Goal: Task Accomplishment & Management: Use online tool/utility

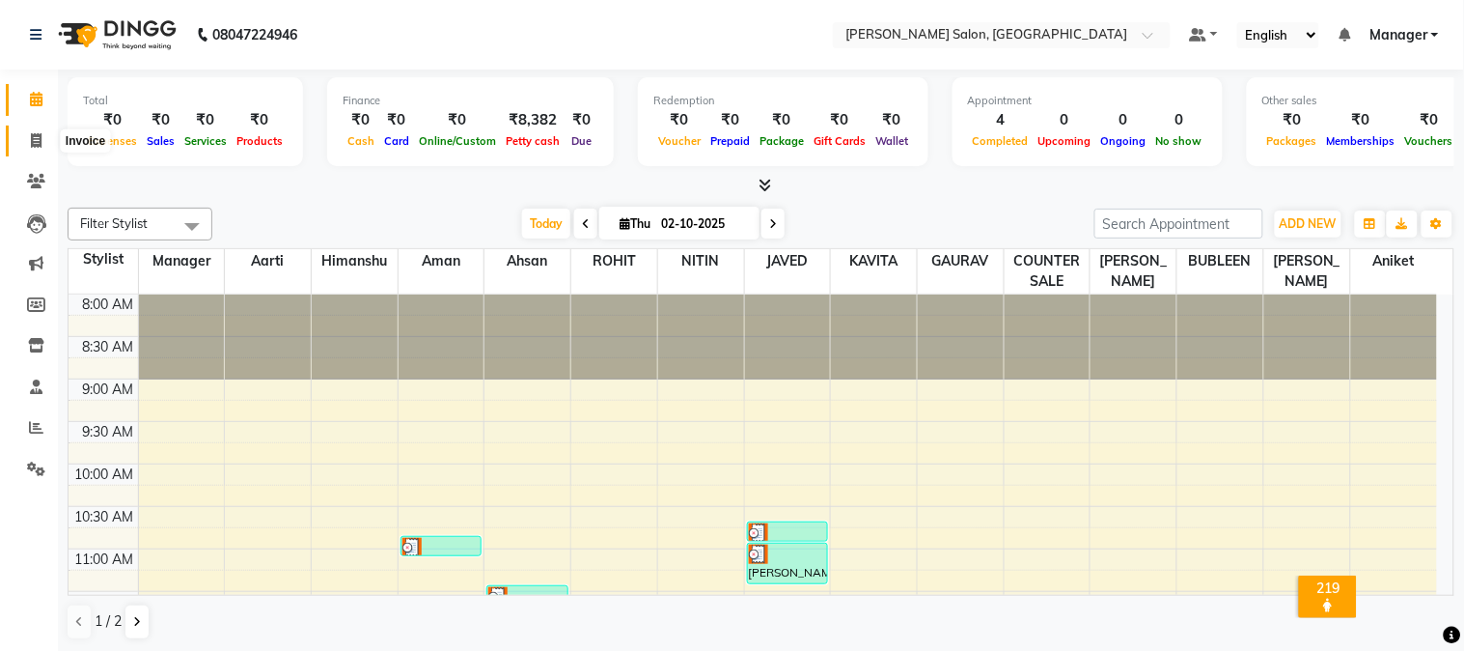
click at [33, 145] on icon at bounding box center [36, 140] width 11 height 14
select select "7672"
select select "service"
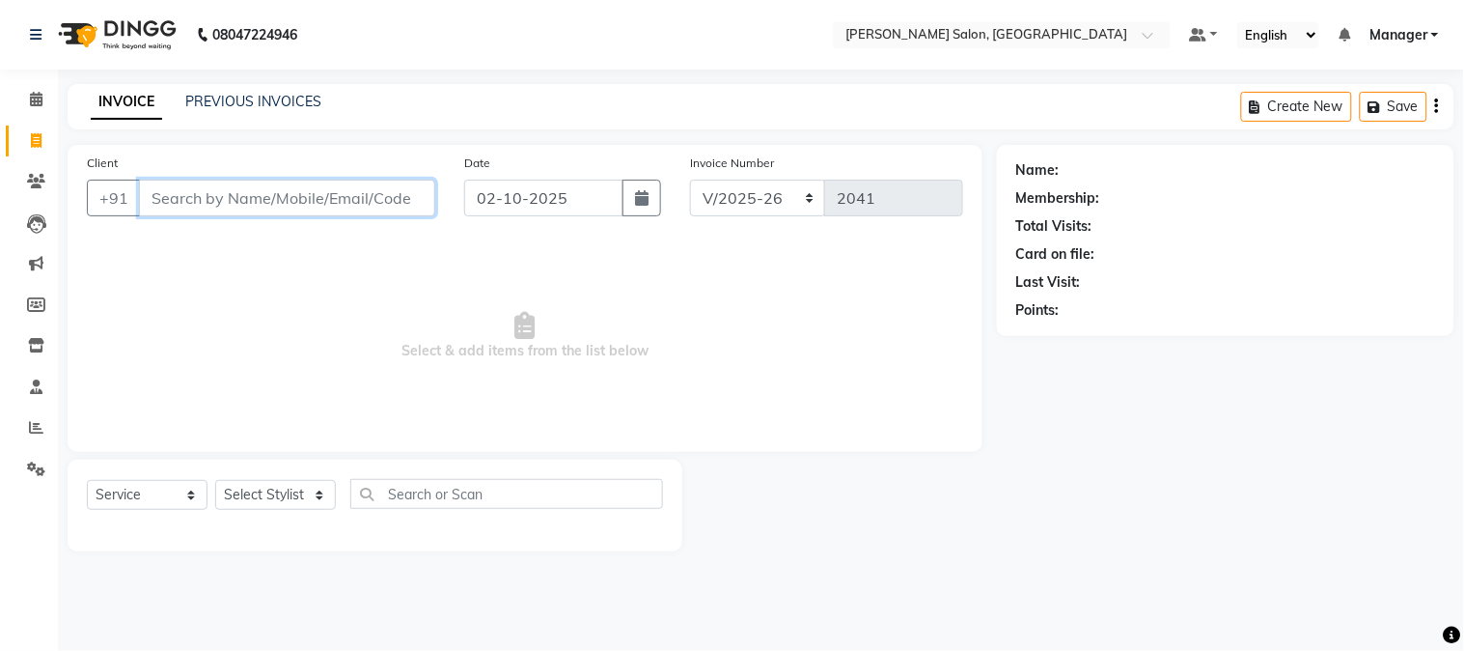
click at [161, 204] on input "Client" at bounding box center [287, 198] width 296 height 37
click at [146, 201] on input "th" at bounding box center [287, 198] width 296 height 37
type input "h"
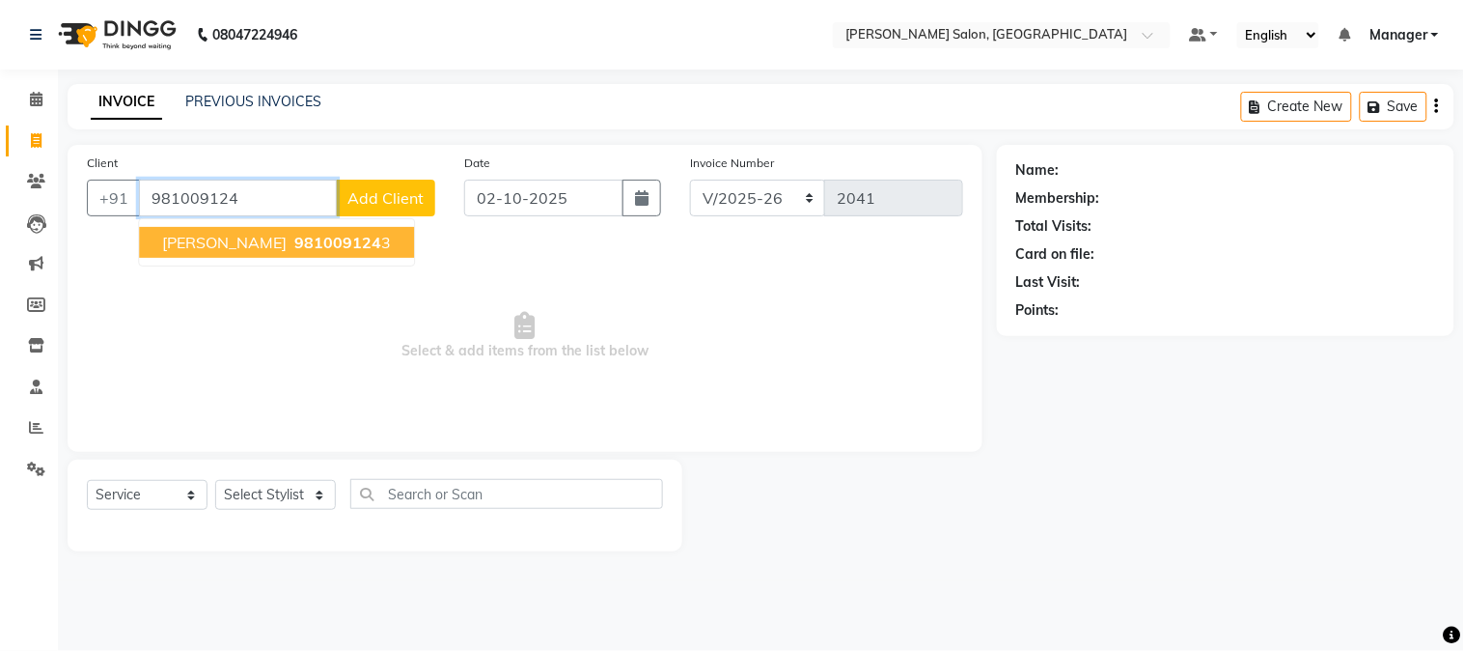
click at [349, 236] on span "981009124" at bounding box center [337, 242] width 87 height 19
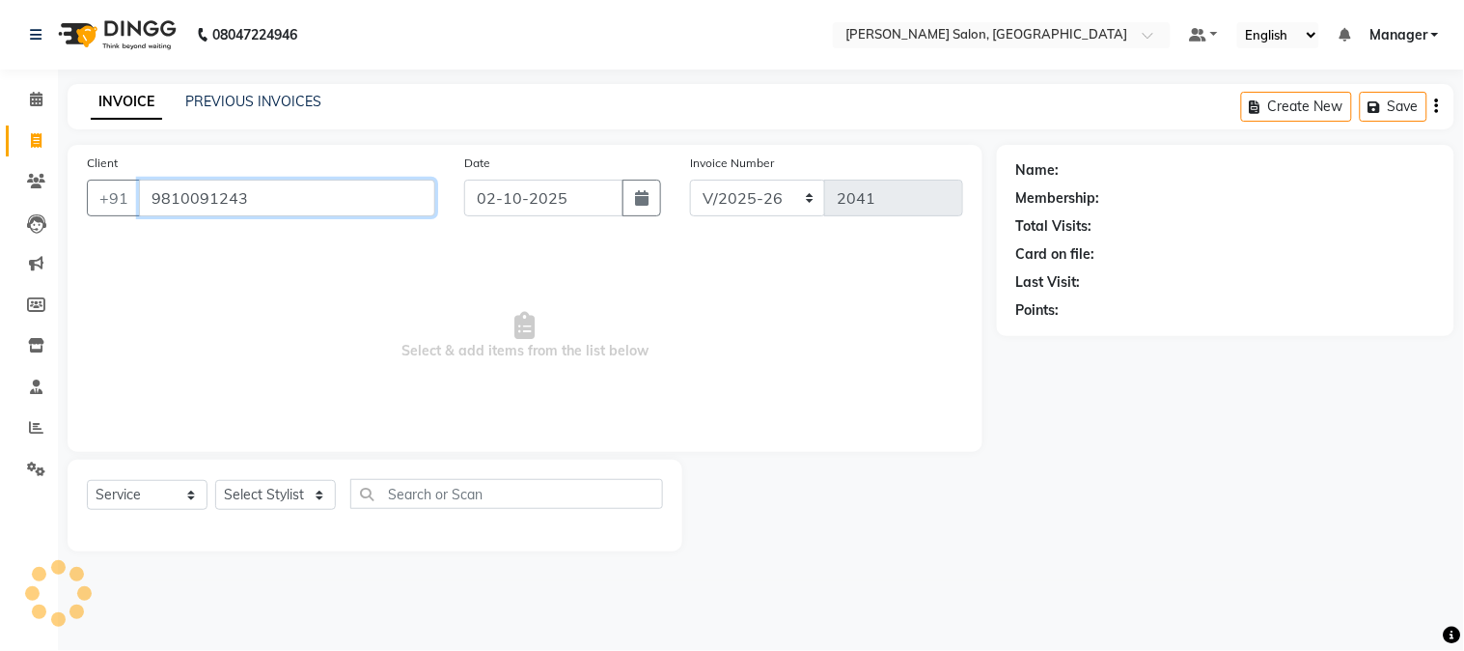
type input "9810091243"
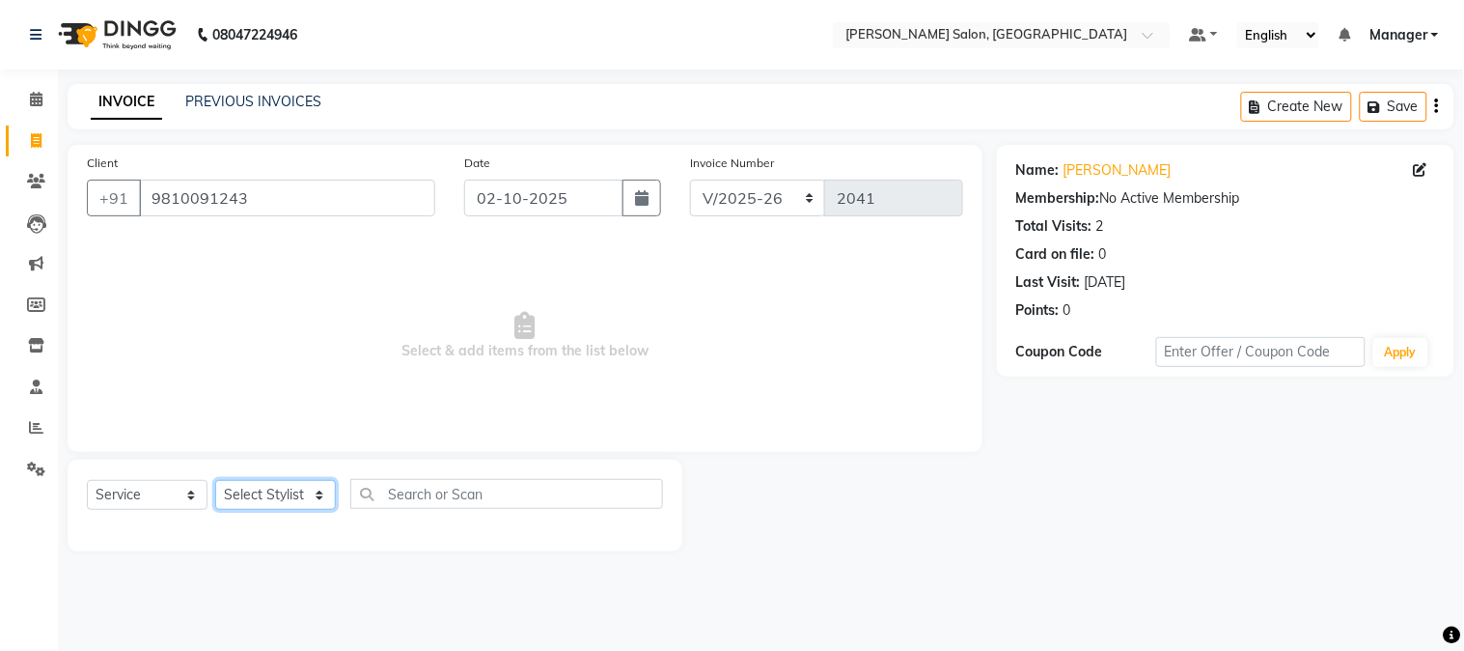
click at [272, 496] on select "Select Stylist [PERSON_NAME] [PERSON_NAME] BUBLEEN COUNTER SALE [PERSON_NAME] K…" at bounding box center [275, 495] width 121 height 30
select select "68888"
click at [215, 481] on select "Select Stylist [PERSON_NAME] [PERSON_NAME] BUBLEEN COUNTER SALE [PERSON_NAME] K…" at bounding box center [275, 495] width 121 height 30
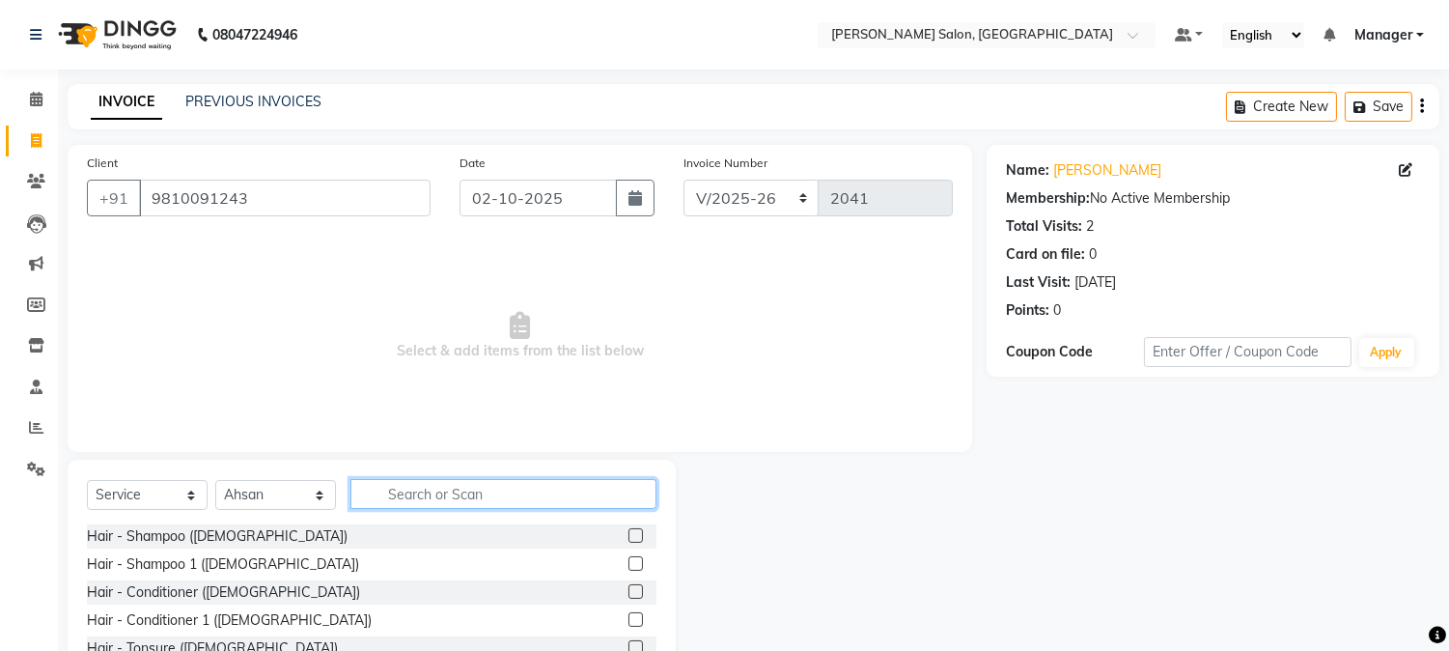
click at [455, 498] on input "text" at bounding box center [503, 494] width 306 height 30
type input "haircu"
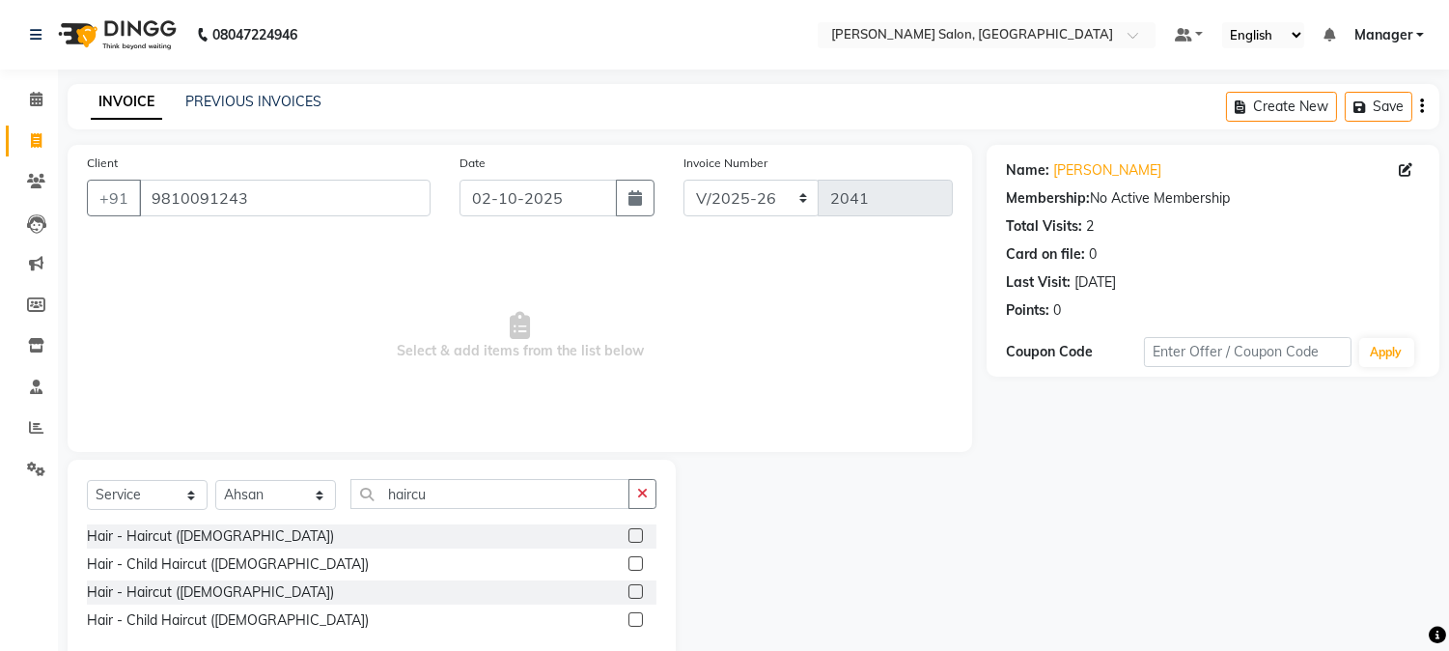
click at [632, 537] on label at bounding box center [635, 535] width 14 height 14
click at [632, 537] on input "checkbox" at bounding box center [634, 536] width 13 height 13
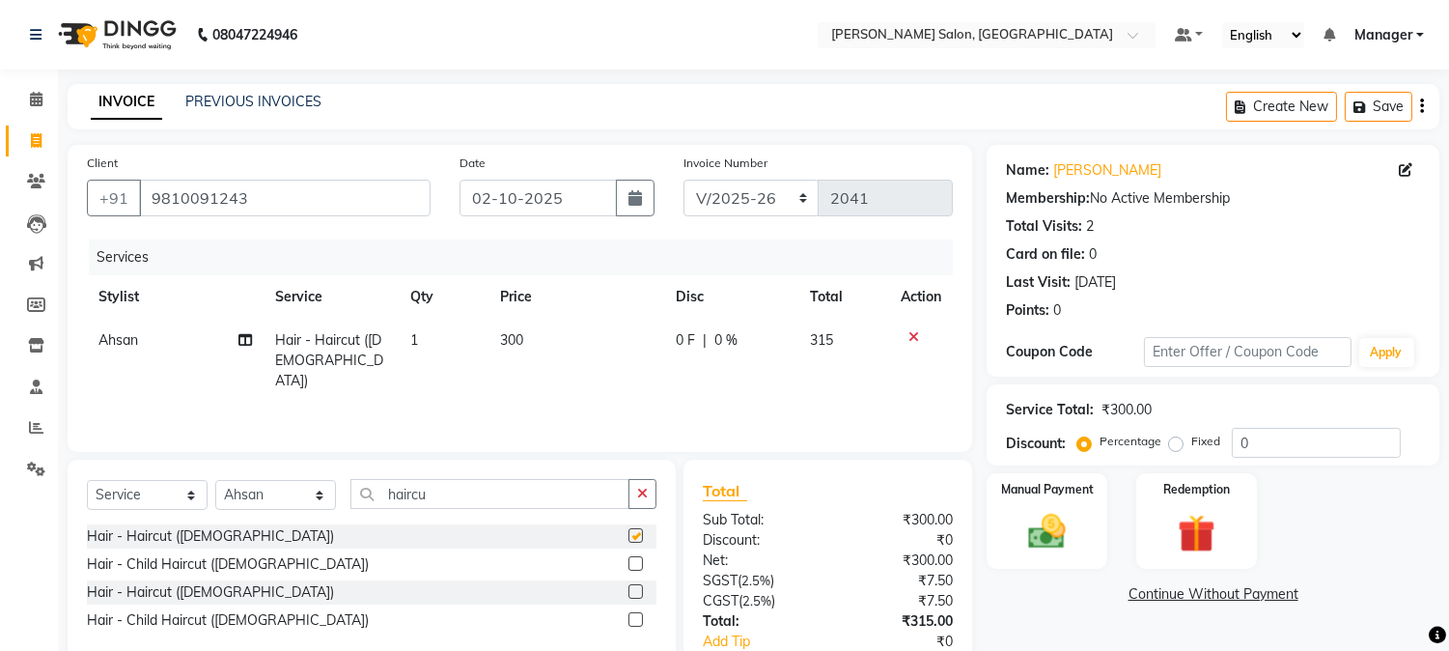
checkbox input "false"
click at [1237, 438] on input "0" at bounding box center [1316, 443] width 169 height 30
click at [1263, 445] on input "4.75" at bounding box center [1316, 443] width 169 height 30
click at [1261, 444] on input "4.75" at bounding box center [1316, 443] width 169 height 30
click at [1031, 533] on img at bounding box center [1047, 532] width 64 height 45
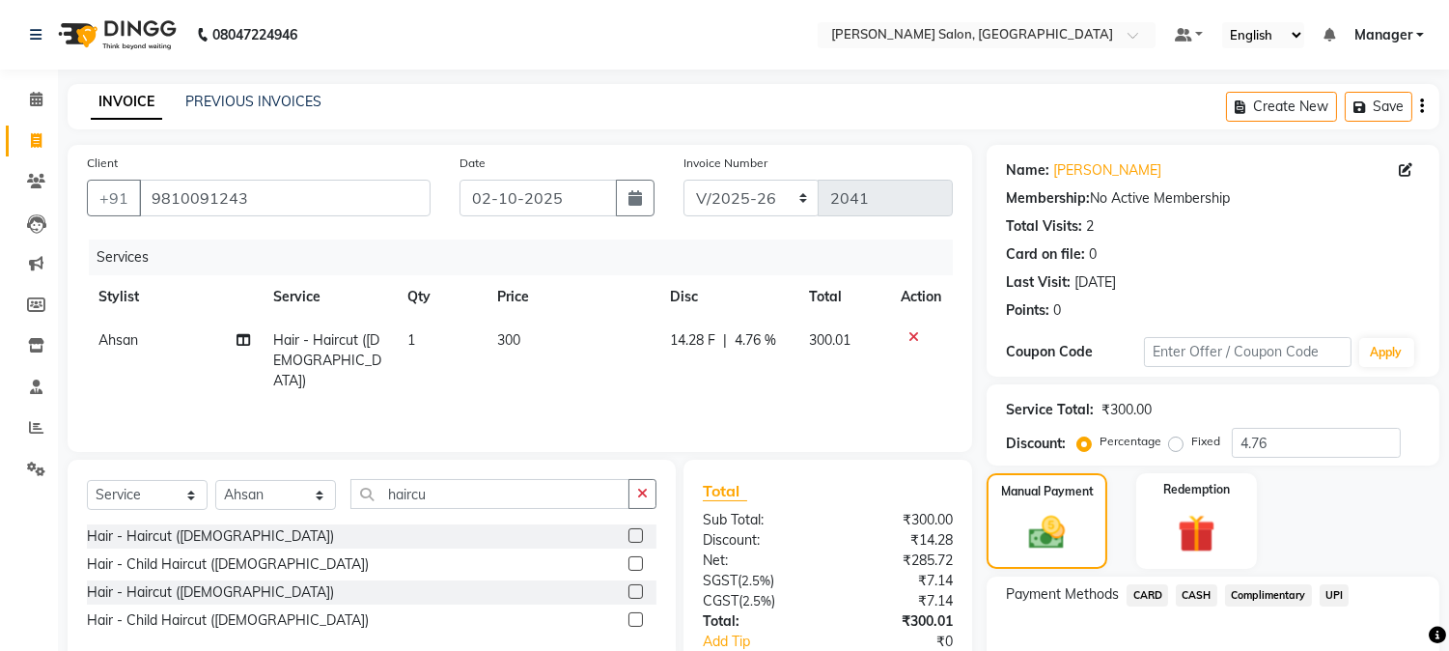
scroll to position [121, 0]
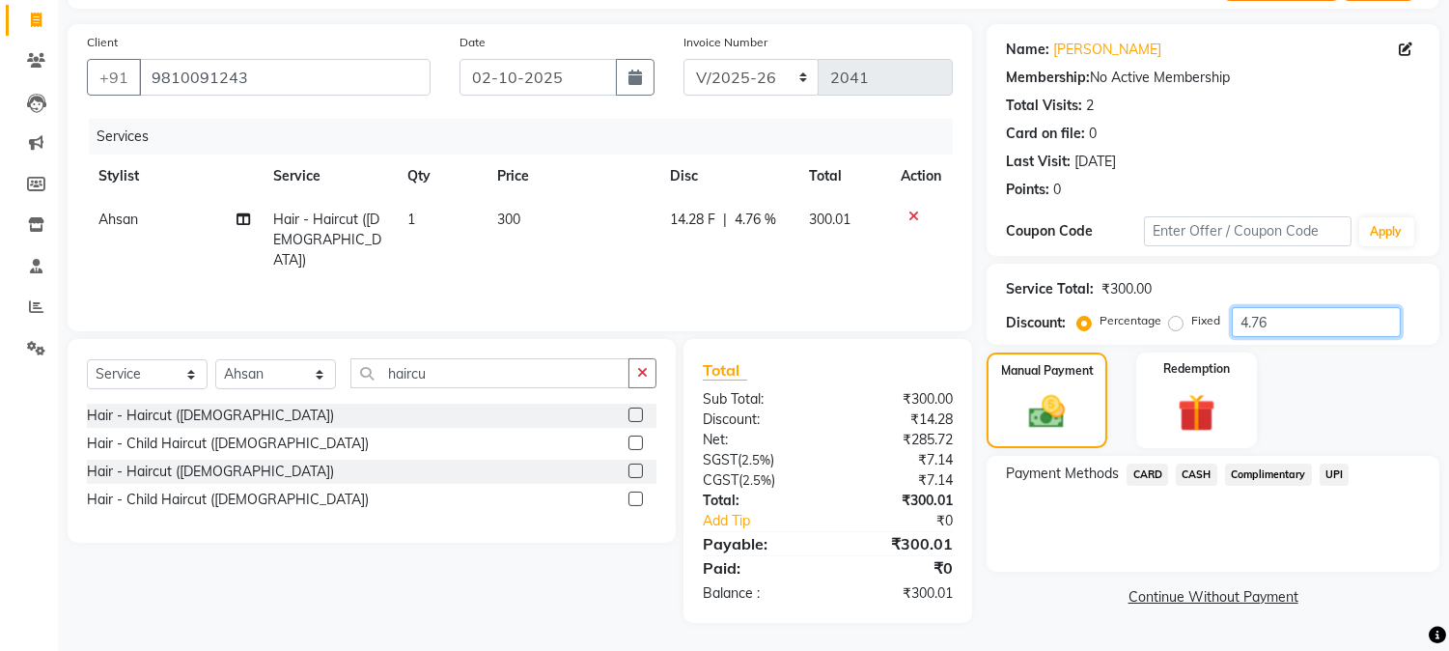
click at [1259, 328] on input "4.76" at bounding box center [1316, 322] width 169 height 30
type input "4.77"
click at [1060, 431] on img at bounding box center [1046, 412] width 61 height 43
click at [1335, 476] on span "UPI" at bounding box center [1335, 474] width 30 height 22
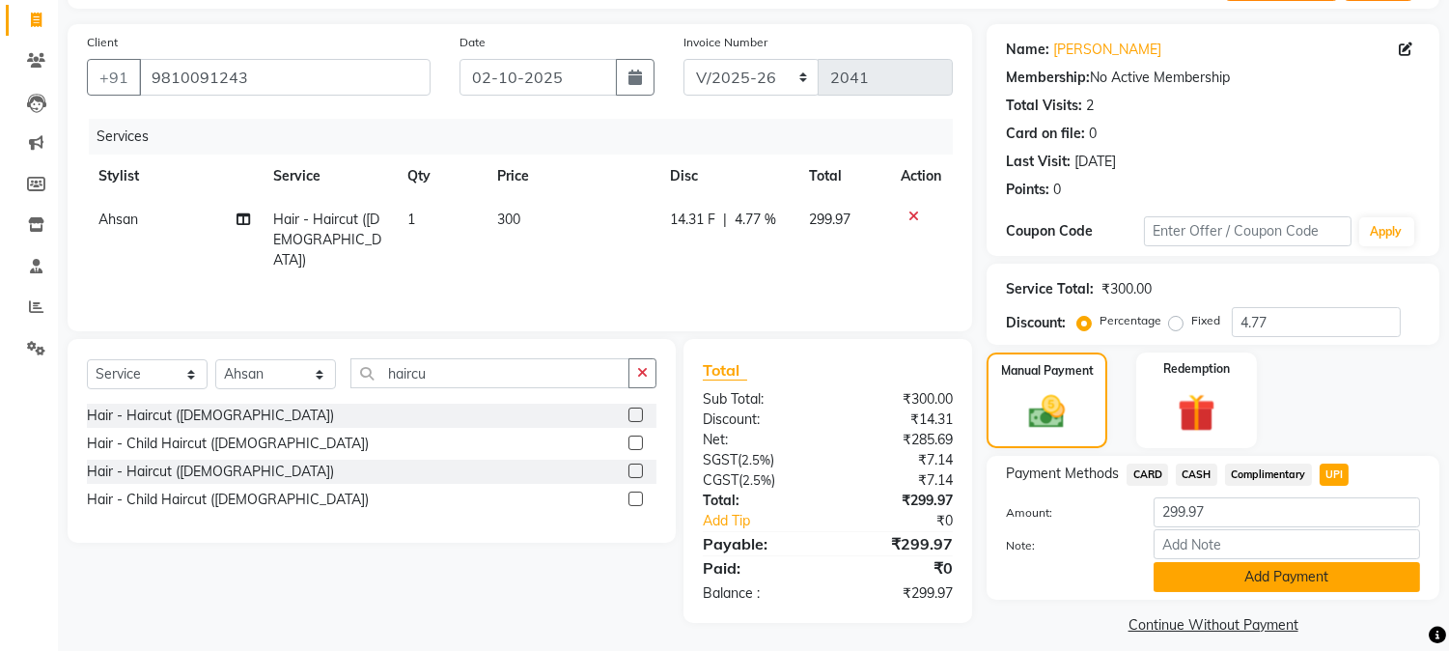
click at [1355, 571] on button "Add Payment" at bounding box center [1287, 577] width 266 height 30
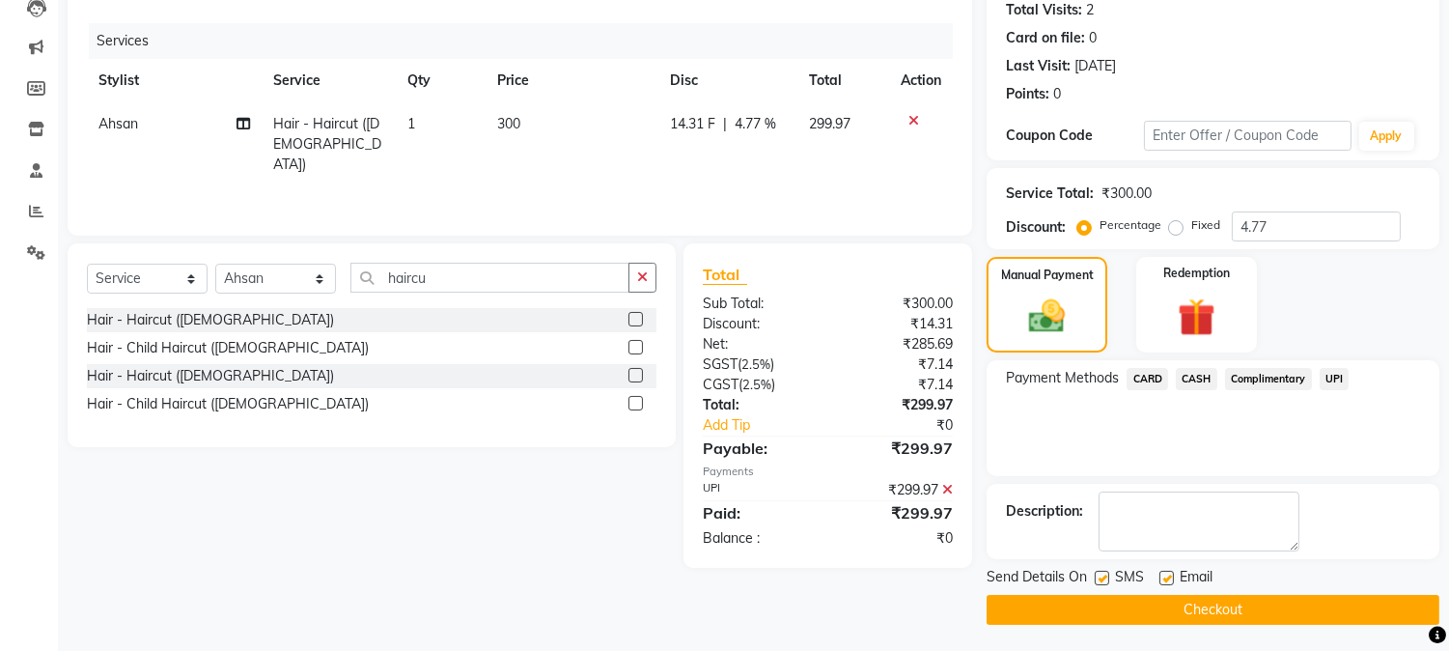
scroll to position [217, 0]
click at [1386, 600] on button "Checkout" at bounding box center [1213, 609] width 453 height 30
